Goal: Transaction & Acquisition: Purchase product/service

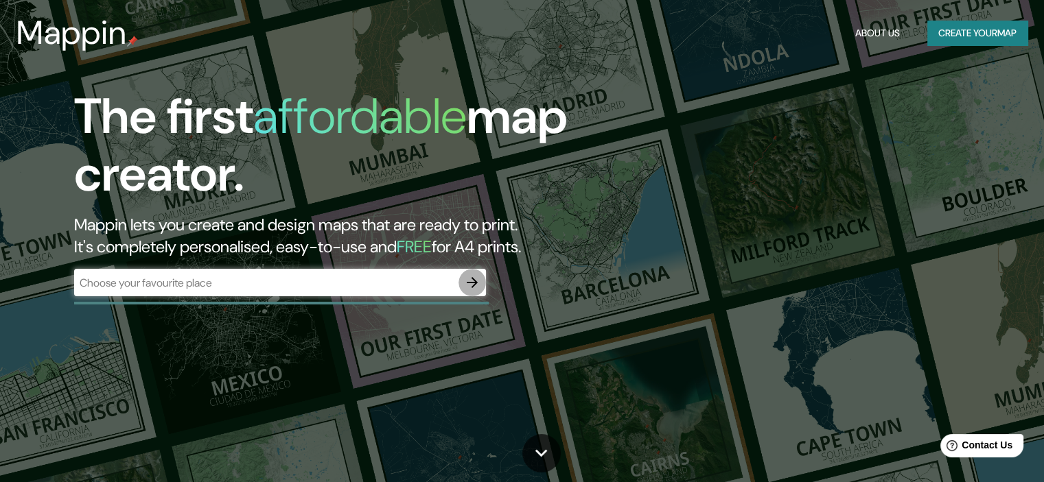
click at [469, 286] on icon "button" at bounding box center [472, 282] width 16 height 16
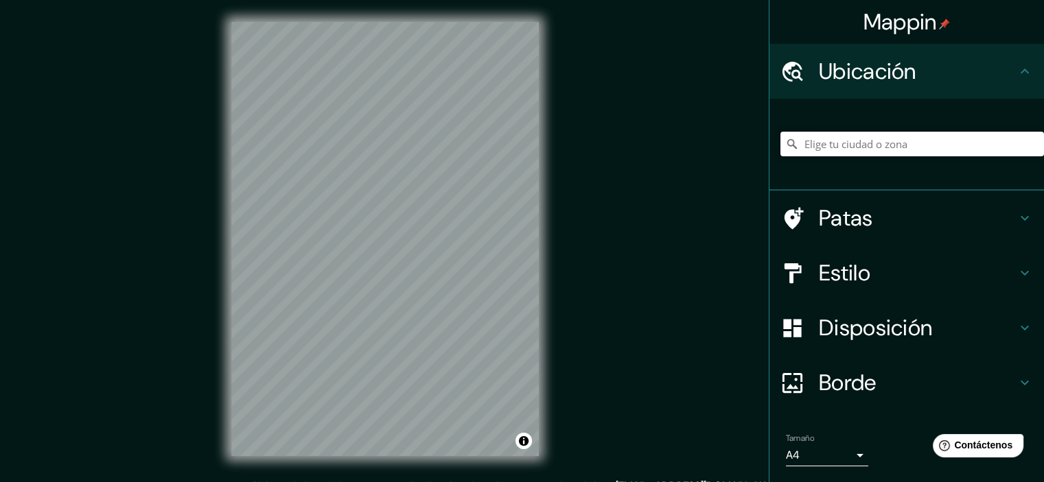
click at [796, 145] on input "Elige tu ciudad o zona" at bounding box center [911, 144] width 263 height 25
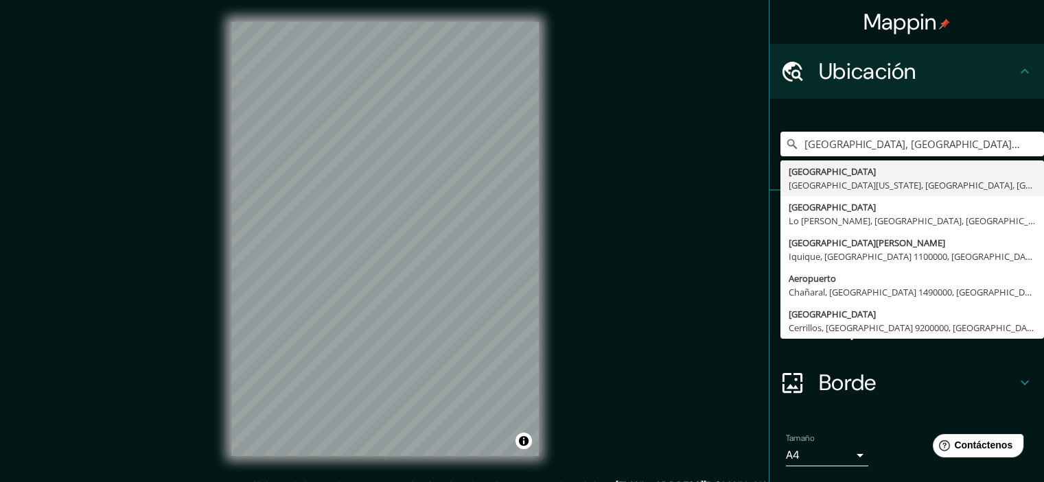
type input "[GEOGRAPHIC_DATA], [GEOGRAPHIC_DATA][US_STATE], [GEOGRAPHIC_DATA], [GEOGRAPHIC_…"
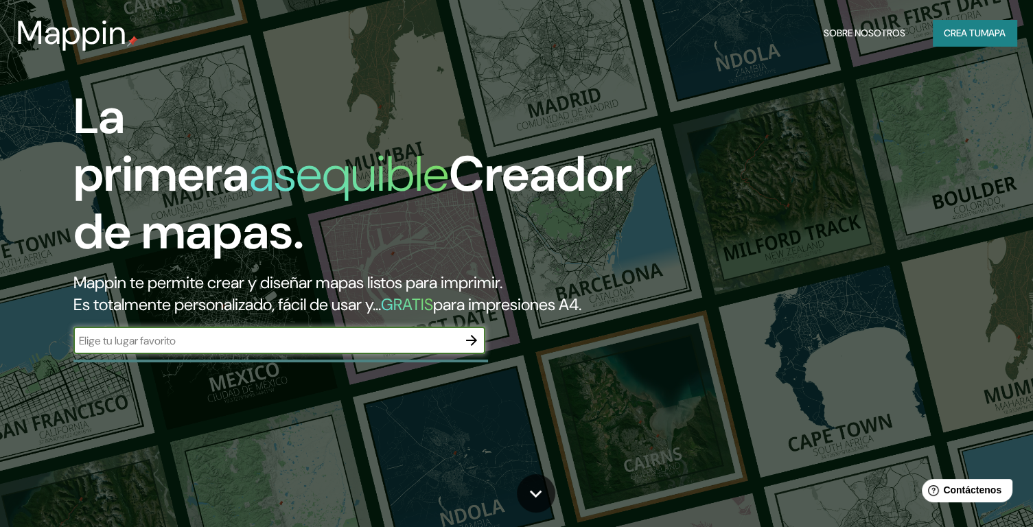
click at [464, 349] on icon "button" at bounding box center [471, 340] width 16 height 16
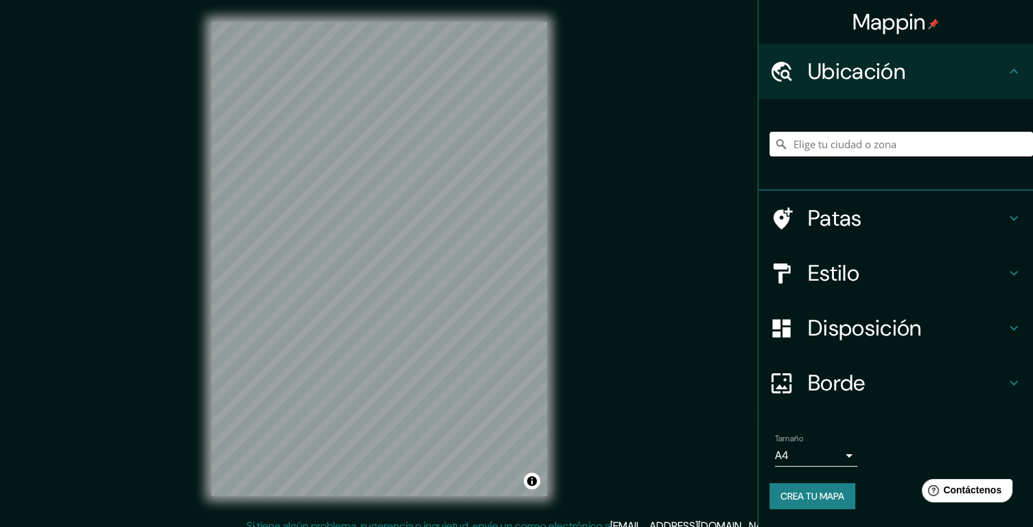
click at [817, 151] on input "Elige tu ciudad o zona" at bounding box center [900, 144] width 263 height 25
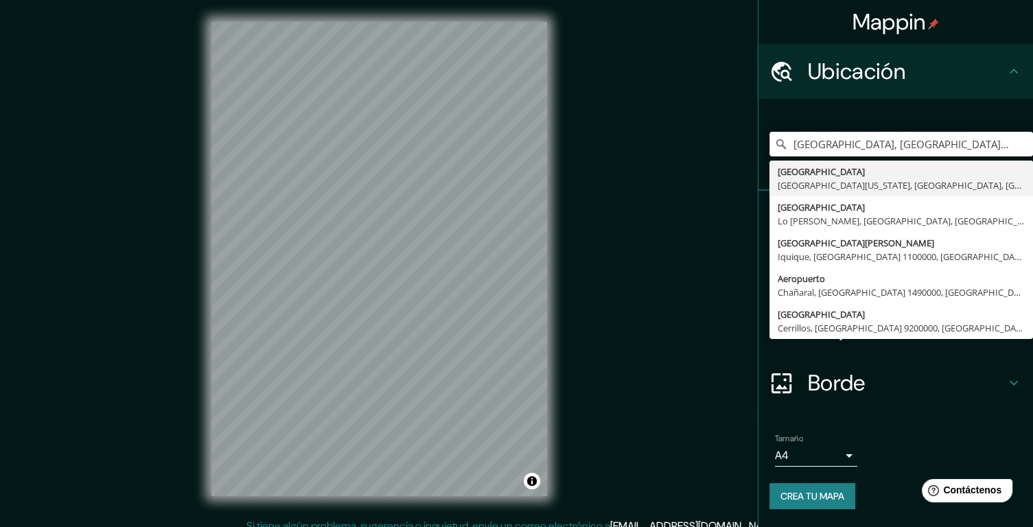
type input "[GEOGRAPHIC_DATA], [GEOGRAPHIC_DATA][US_STATE], [GEOGRAPHIC_DATA], [GEOGRAPHIC_…"
